Goal: Information Seeking & Learning: Learn about a topic

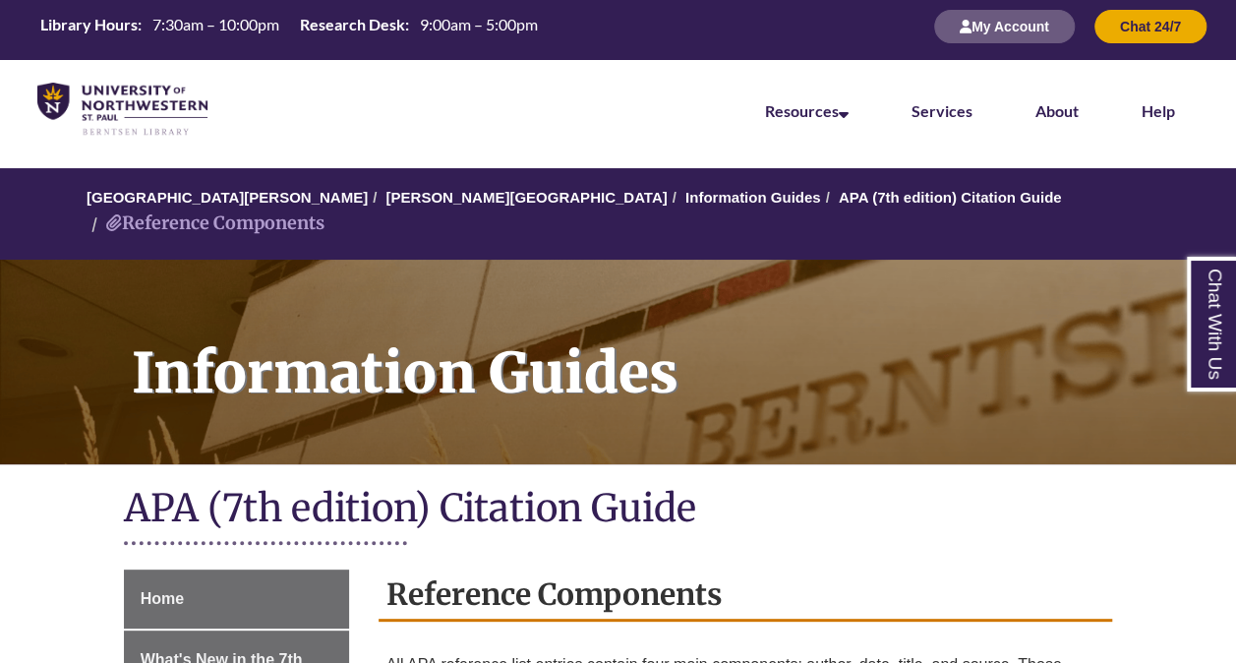
click at [632, 484] on h1 "APA (7th edition) Citation Guide" at bounding box center [618, 510] width 989 height 52
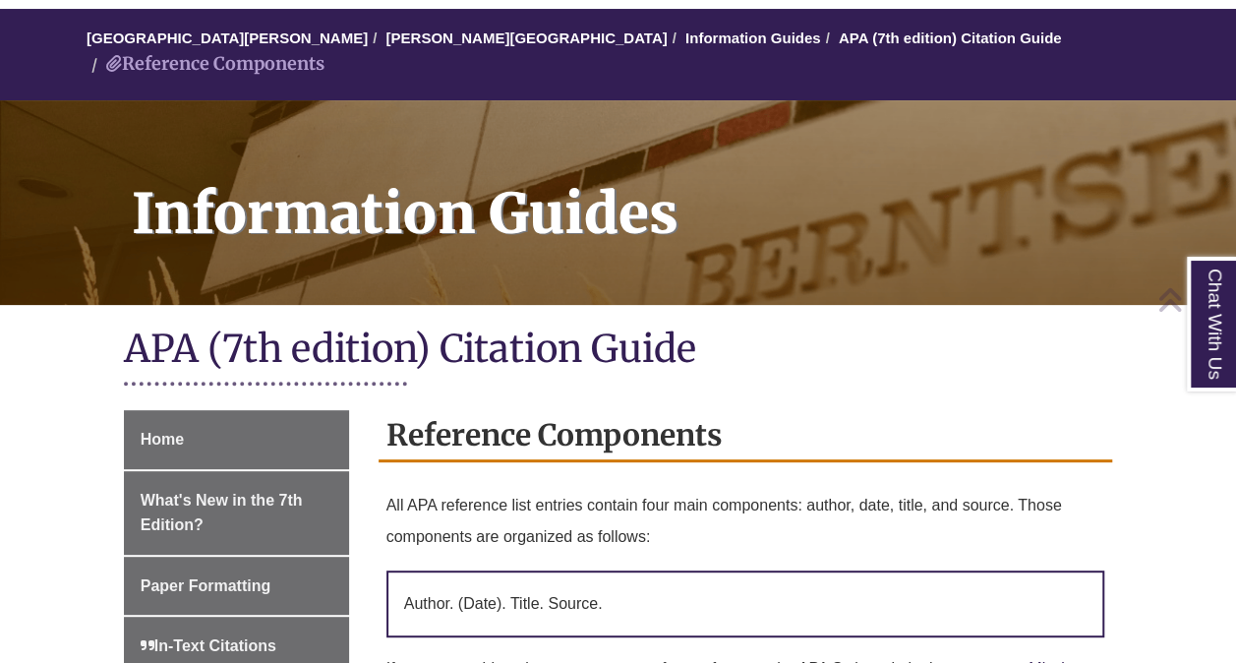
scroll to position [164, 0]
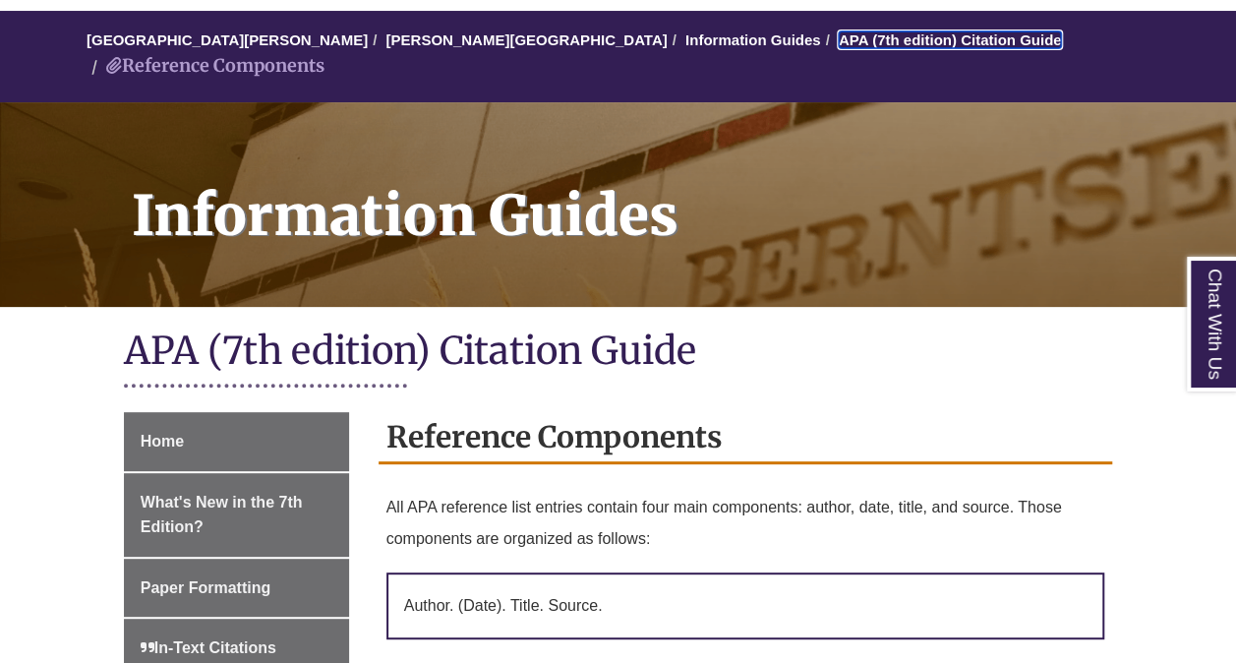
click at [839, 40] on link "APA (7th edition) Citation Guide" at bounding box center [950, 39] width 223 height 17
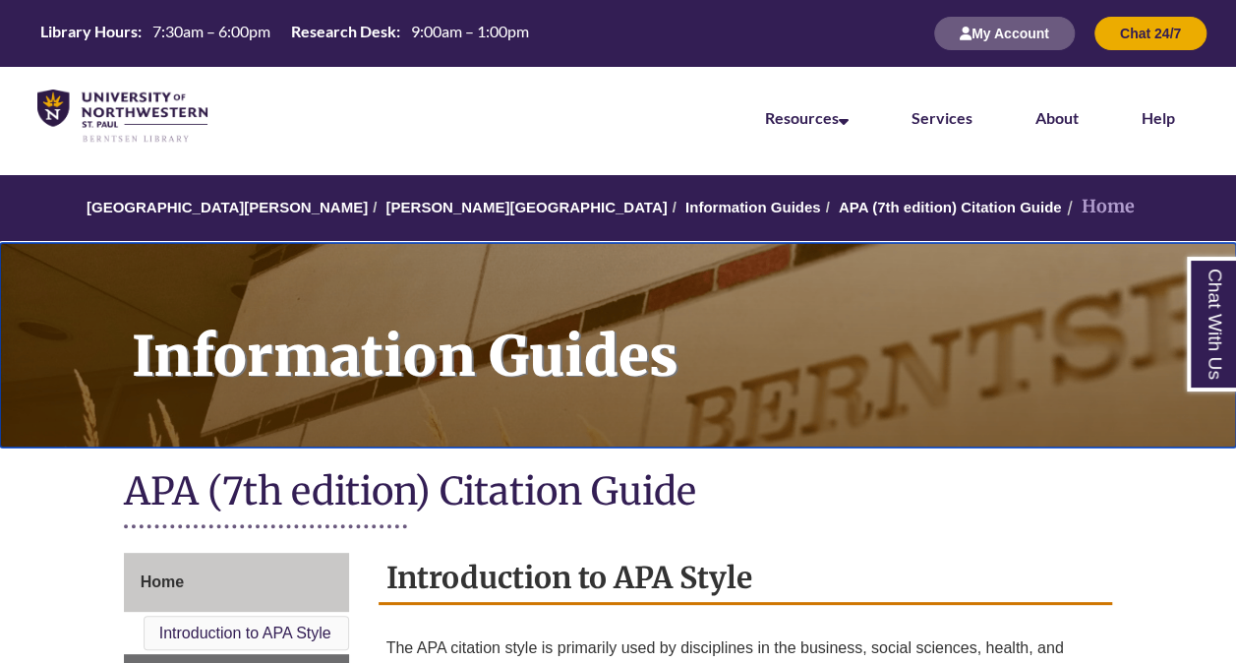
click at [716, 387] on h1 "Information Guides" at bounding box center [673, 332] width 1126 height 179
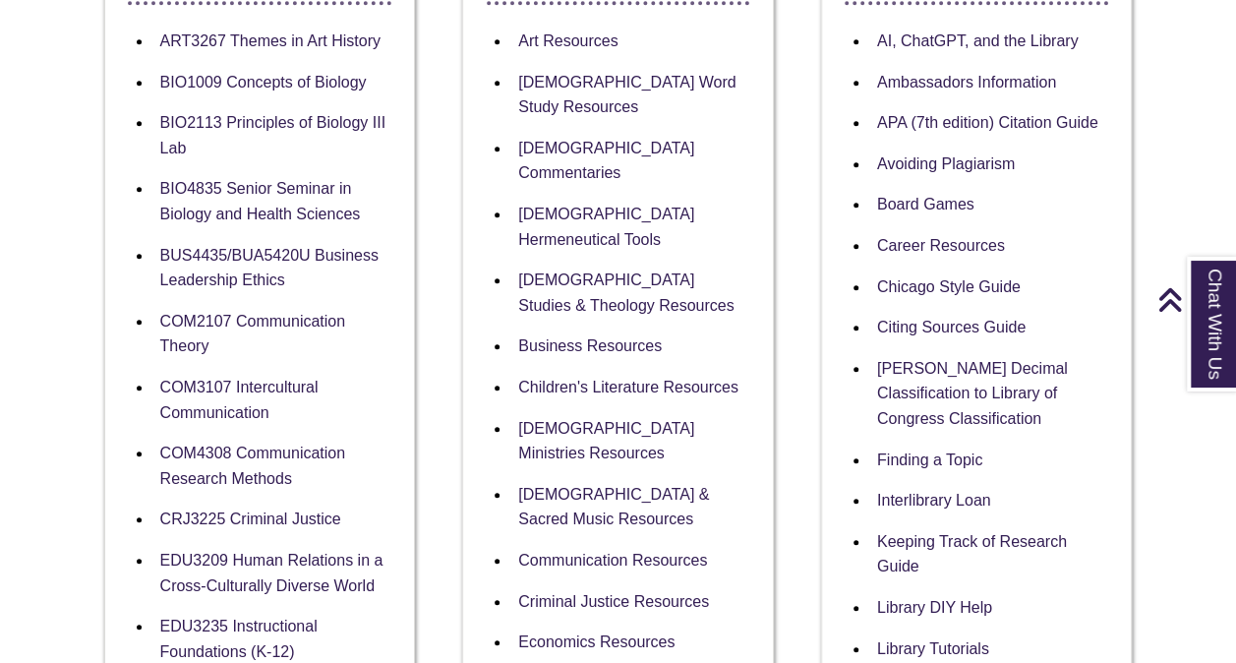
scroll to position [433, 0]
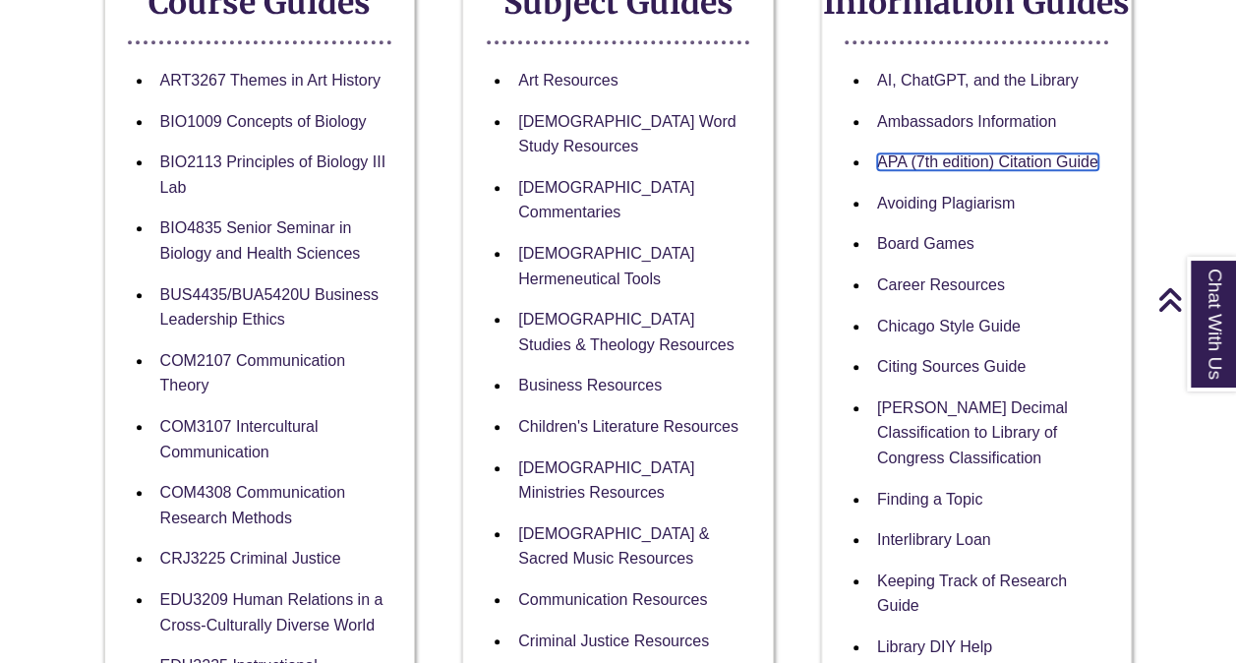
click at [1017, 168] on link "APA (7th edition) Citation Guide" at bounding box center [987, 161] width 221 height 17
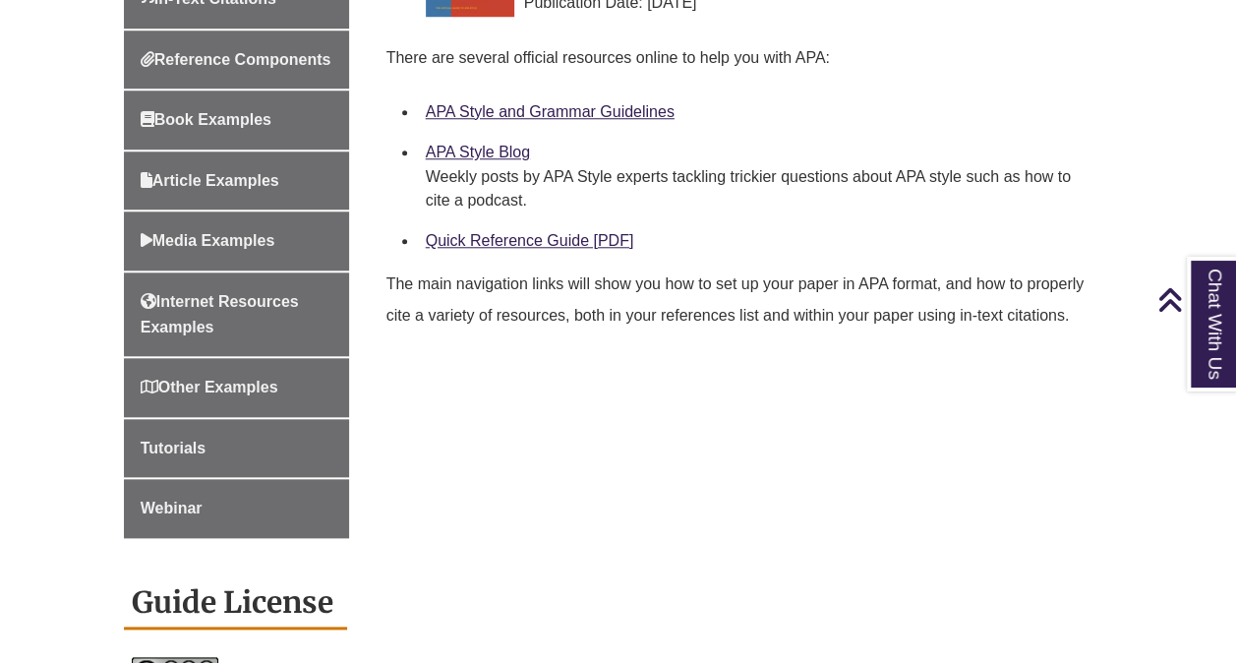
scroll to position [826, 0]
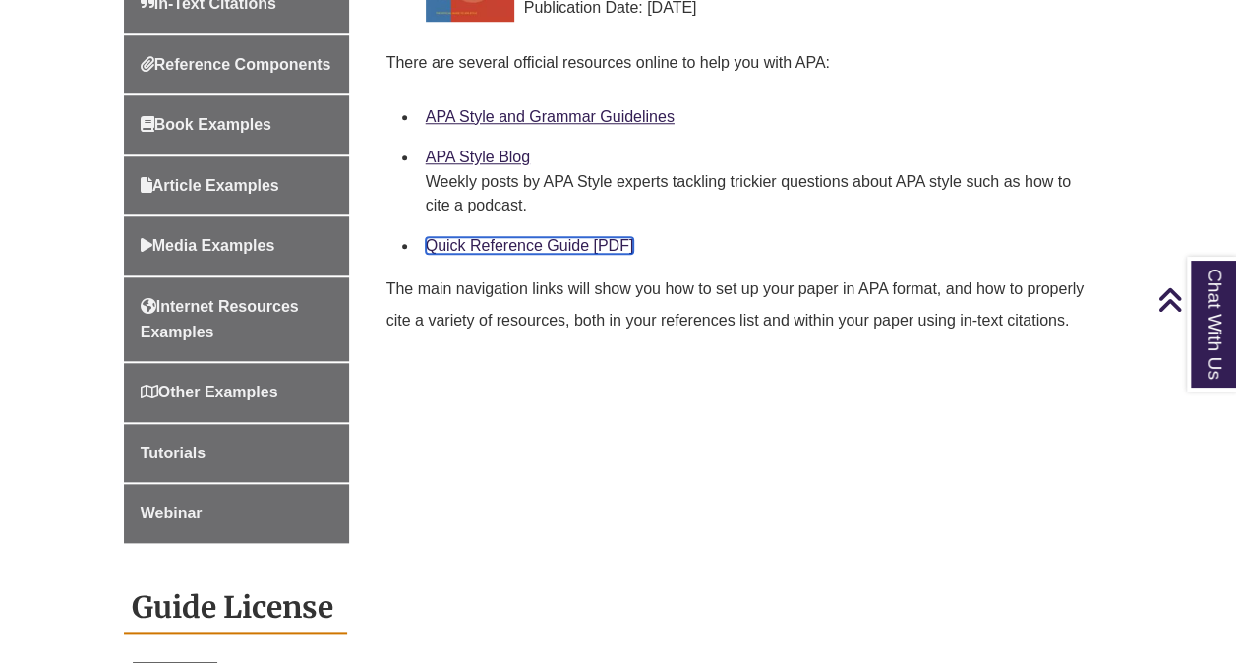
click at [501, 247] on link "Quick Reference Guide [PDF]" at bounding box center [530, 245] width 208 height 17
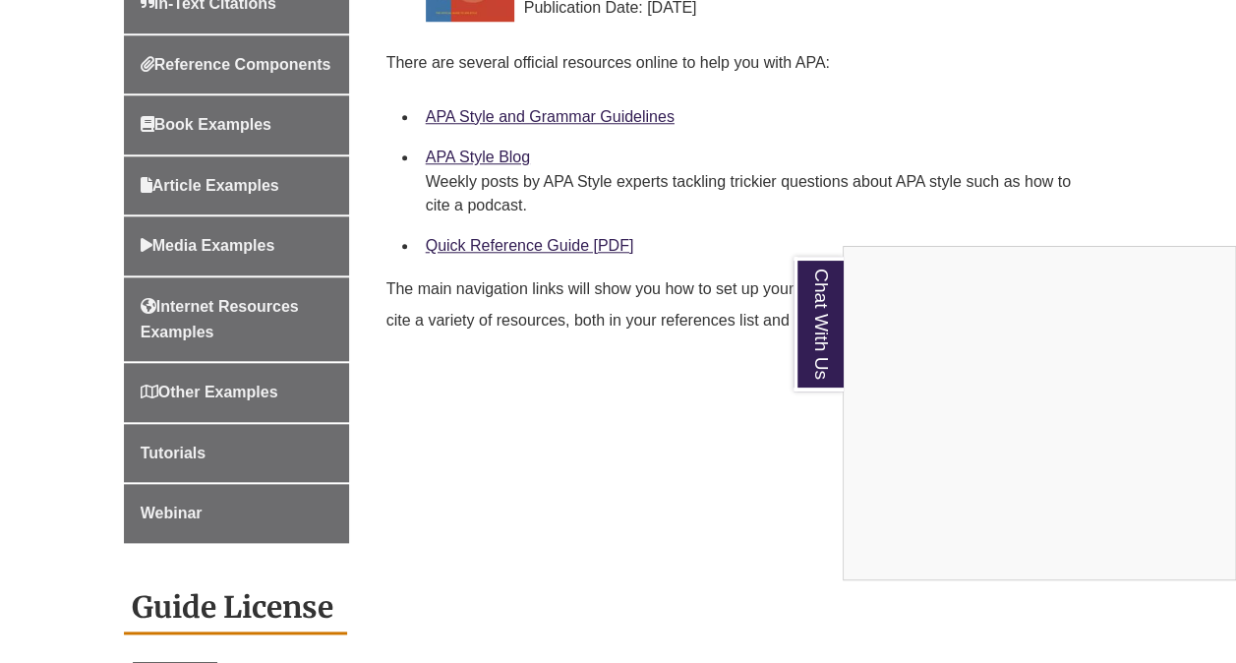
click at [532, 252] on div "Chat With Us" at bounding box center [618, 331] width 1236 height 663
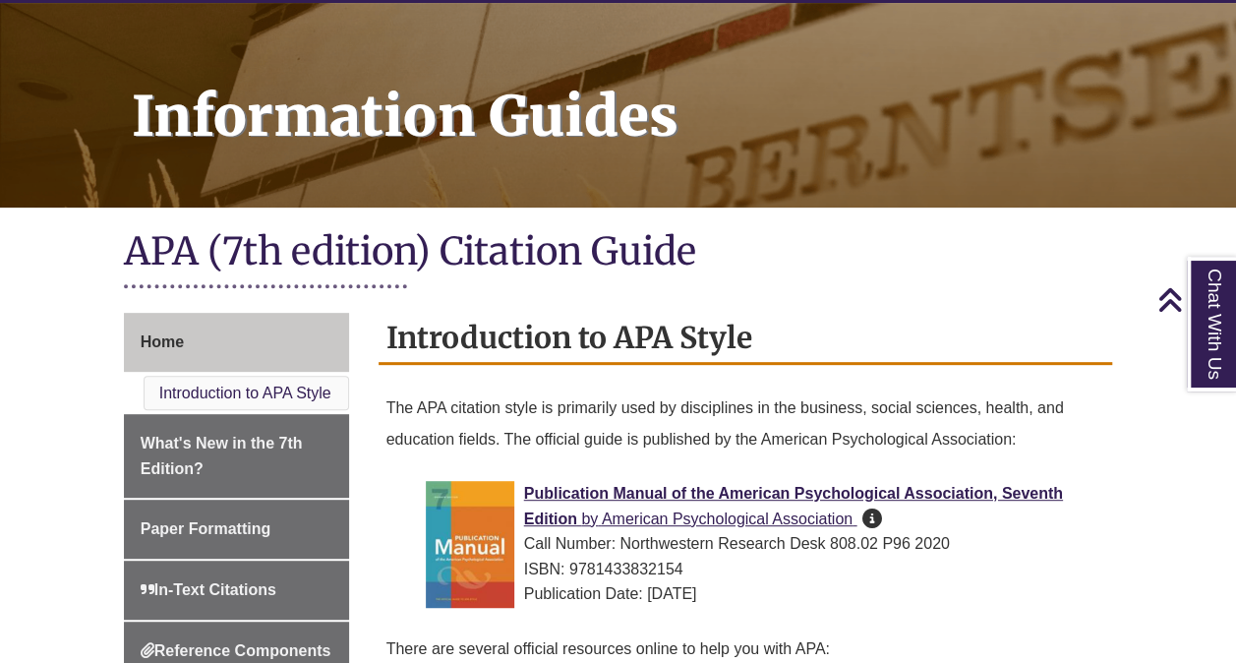
scroll to position [236, 0]
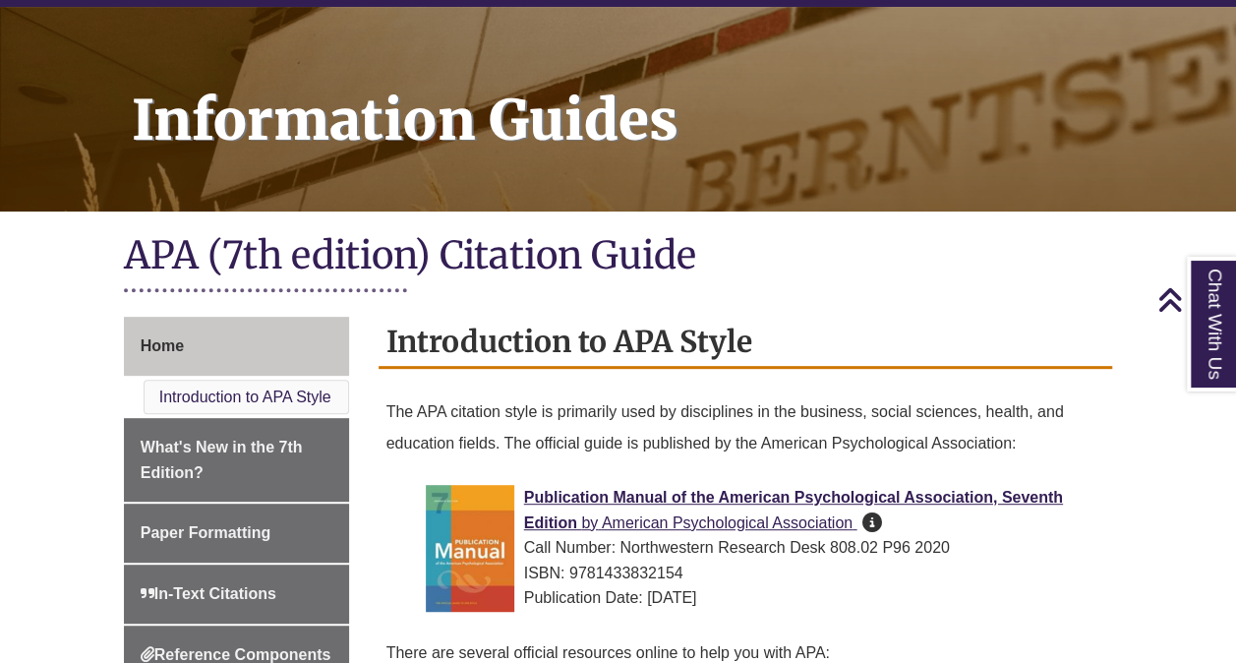
click at [618, 485] on div "Publication Manual of the American Psychological Association, Seventh Edition b…" at bounding box center [761, 548] width 671 height 126
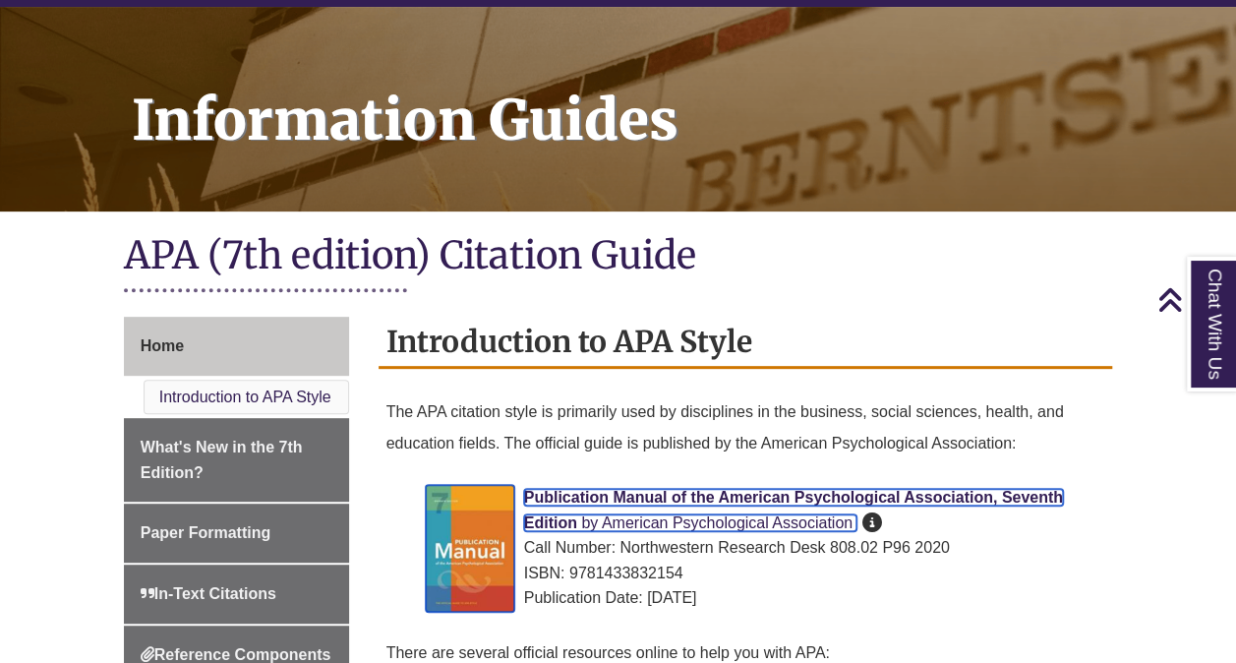
click at [582, 490] on span "Publication Manual of the American Psychological Association, Seventh Edition" at bounding box center [793, 510] width 539 height 42
